Goal: Transaction & Acquisition: Purchase product/service

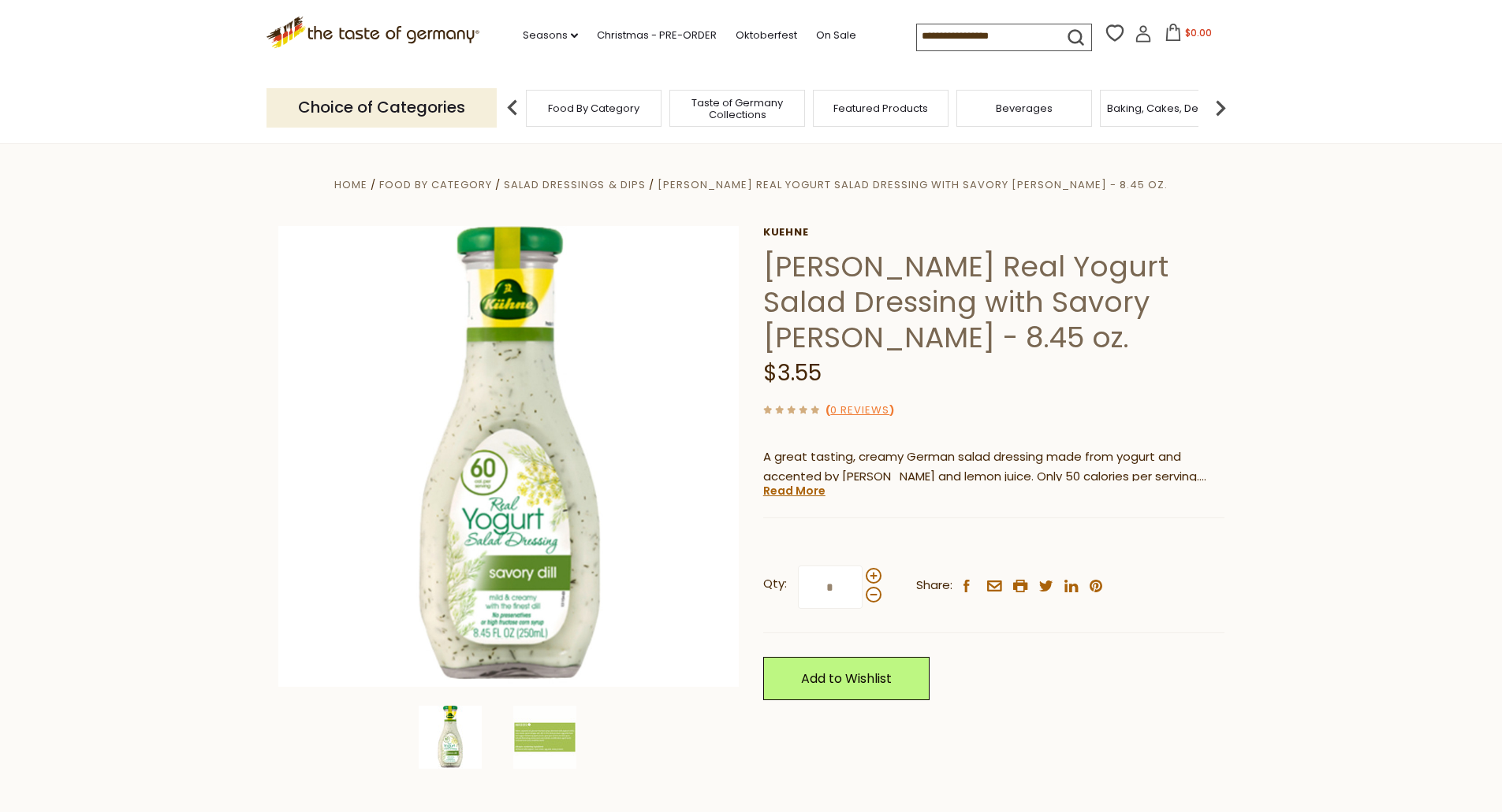
click at [132, 424] on section "Home Food By Category Salad Dressings & Dips [PERSON_NAME] Real Yogurt Salad Dr…" at bounding box center [751, 493] width 1502 height 702
